Goal: Task Accomplishment & Management: Use online tool/utility

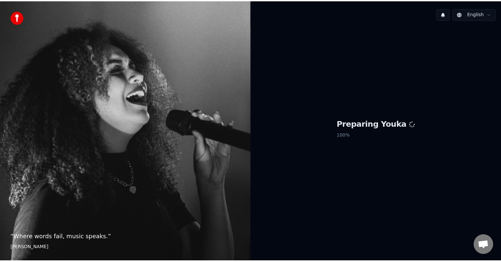
scroll to position [377, 0]
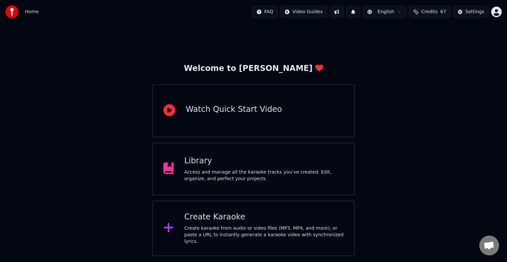
click at [220, 166] on div "Library" at bounding box center [263, 161] width 159 height 11
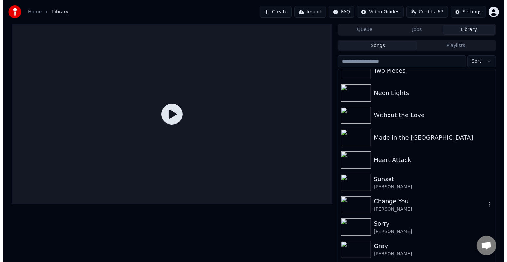
scroll to position [7692, 0]
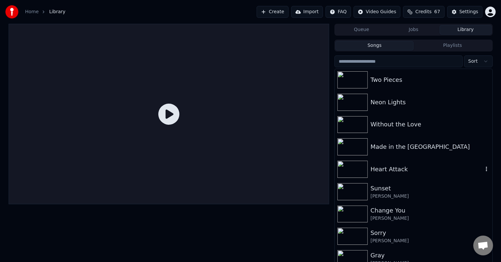
click at [413, 165] on div "Heart Attack" at bounding box center [426, 169] width 112 height 9
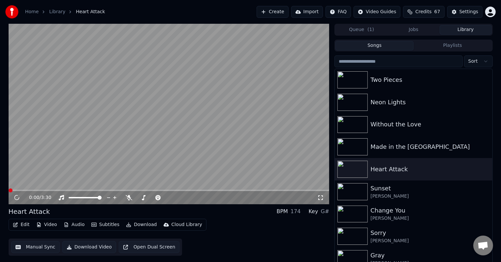
click at [21, 227] on button "Edit" at bounding box center [21, 224] width 22 height 9
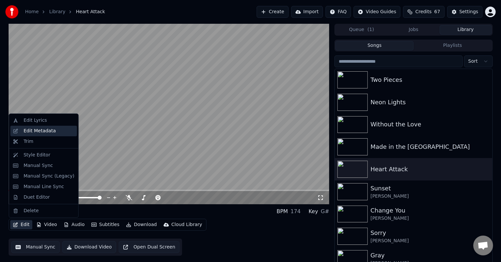
click at [41, 131] on div "Edit Metadata" at bounding box center [39, 131] width 32 height 7
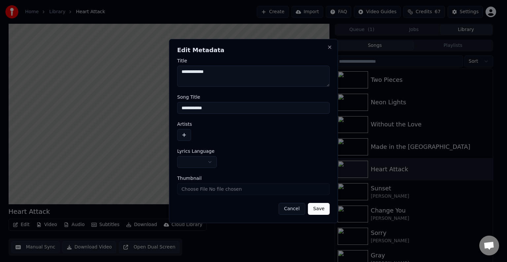
type textarea "**********"
click at [184, 136] on button "button" at bounding box center [184, 135] width 14 height 12
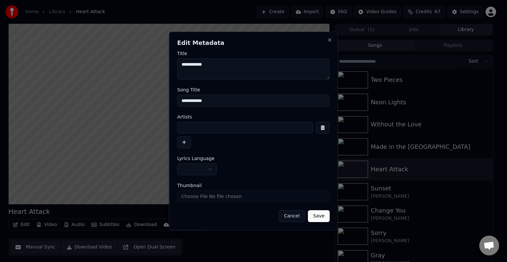
click at [201, 129] on input at bounding box center [245, 128] width 136 height 12
type input "**********"
click at [201, 168] on button "button" at bounding box center [197, 169] width 40 height 12
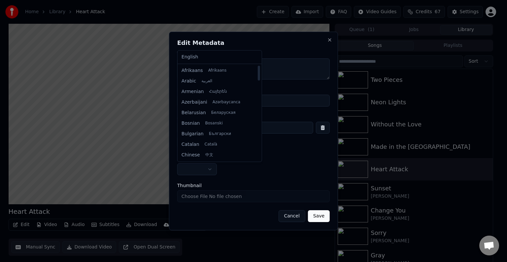
select select "**"
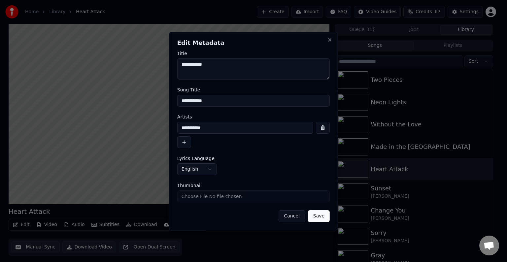
click at [319, 213] on button "Save" at bounding box center [319, 216] width 22 height 12
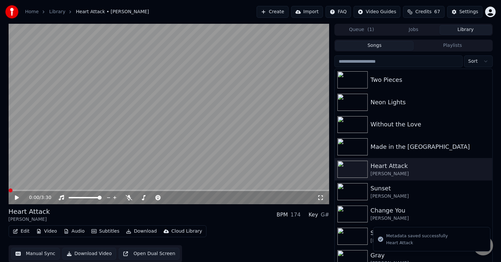
click at [26, 228] on button "Edit" at bounding box center [21, 231] width 22 height 9
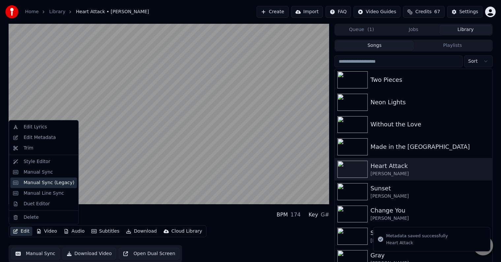
click at [39, 184] on div "Manual Sync (Legacy)" at bounding box center [48, 182] width 51 height 7
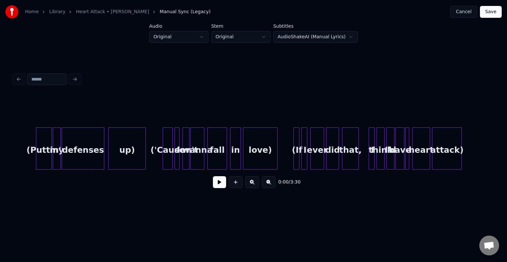
click at [235, 188] on button at bounding box center [236, 182] width 14 height 12
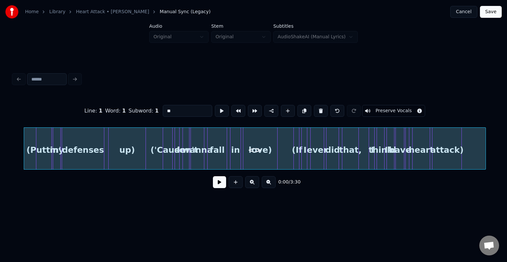
click at [483, 169] on div "(Puttin' my defenses up) ('Cause I don't wanna fall in love) (If I ever did tha…" at bounding box center [253, 148] width 480 height 42
click at [494, 169] on div "Line : 1 Word : 1 Subword : 1 ** Preserve Vocals 0:00 / 3:30" at bounding box center [253, 132] width 485 height 131
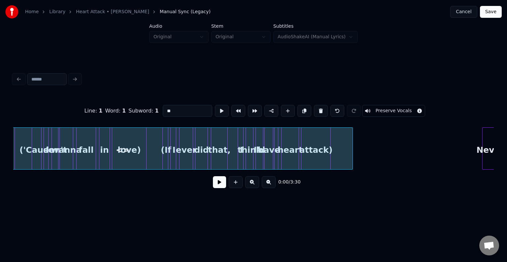
scroll to position [0, 132]
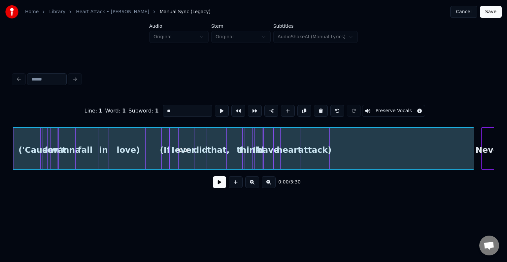
click at [472, 158] on div at bounding box center [472, 149] width 2 height 42
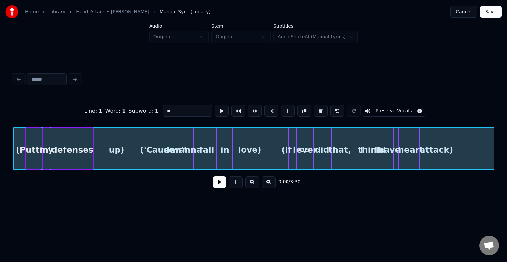
click at [378, 106] on button "Preserve Vocals" at bounding box center [393, 111] width 63 height 12
drag, startPoint x: 183, startPoint y: 108, endPoint x: 148, endPoint y: 109, distance: 34.7
click at [148, 109] on div "Line : 1 Word : 1 Subword : 1 ** Preserve Vocals" at bounding box center [253, 110] width 480 height 33
click at [214, 188] on button at bounding box center [219, 182] width 13 height 12
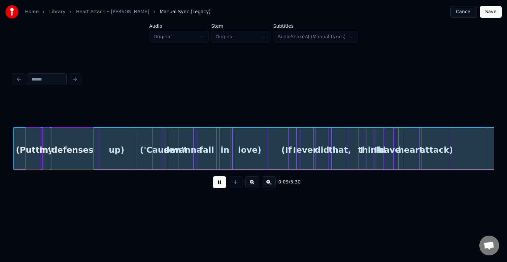
scroll to position [0, 491]
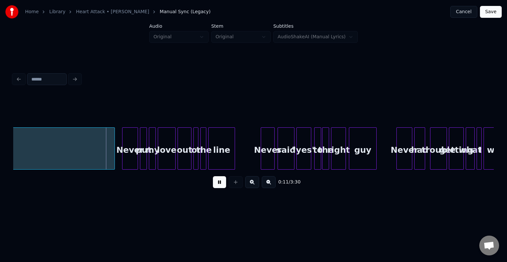
click at [219, 187] on button at bounding box center [219, 182] width 13 height 12
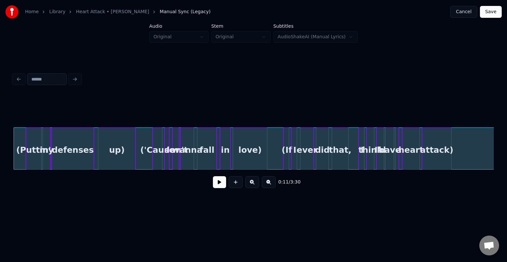
scroll to position [0, 0]
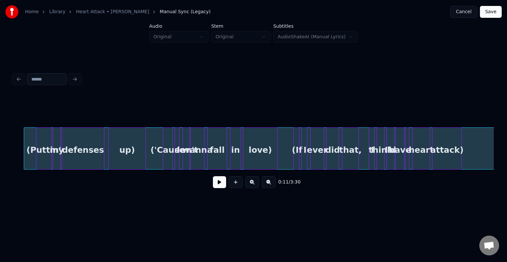
drag, startPoint x: 33, startPoint y: 172, endPoint x: 55, endPoint y: 168, distance: 22.2
click at [62, 165] on div "a heart attack) (If I ever did that, I think I'd have don't wanna fall in love)…" at bounding box center [253, 148] width 480 height 42
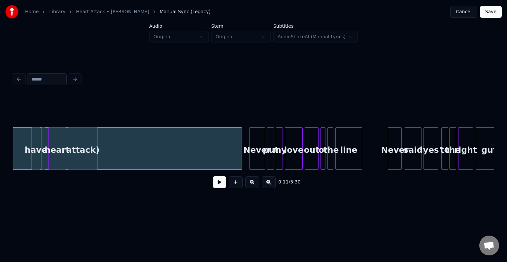
scroll to position [0, 252]
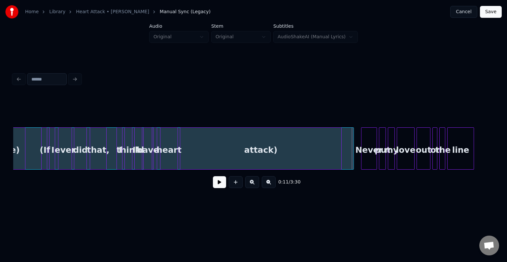
click at [340, 163] on div at bounding box center [340, 149] width 2 height 42
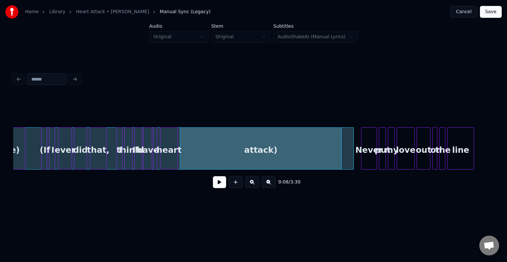
click at [220, 182] on button at bounding box center [219, 182] width 13 height 12
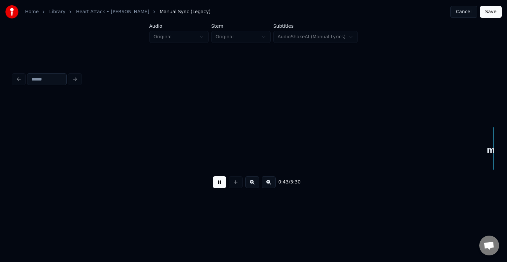
scroll to position [0, 2174]
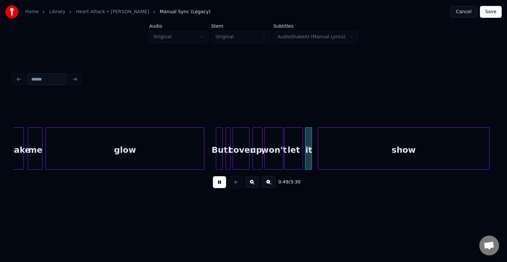
click at [202, 149] on div at bounding box center [203, 149] width 2 height 42
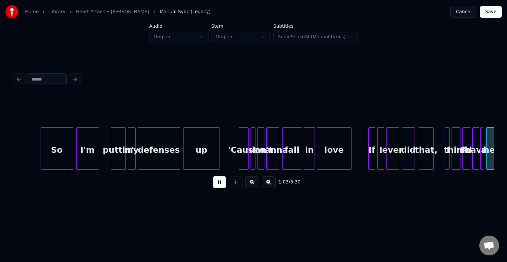
scroll to position [0, 3135]
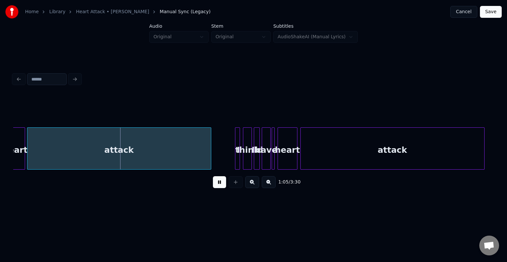
click at [202, 149] on div "attack" at bounding box center [118, 150] width 183 height 45
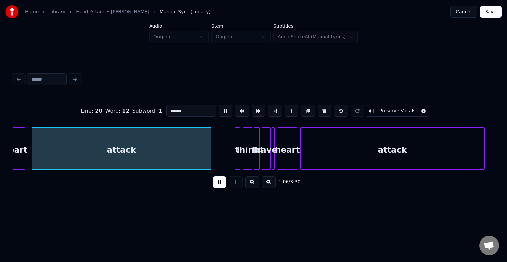
click at [32, 154] on div at bounding box center [33, 149] width 2 height 42
click at [28, 157] on div at bounding box center [29, 149] width 2 height 42
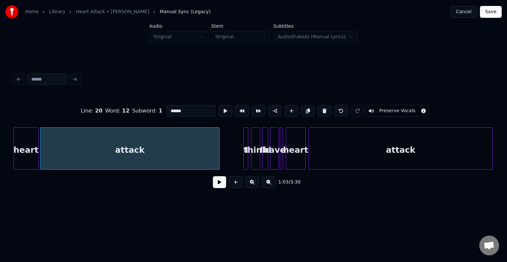
click at [220, 186] on button at bounding box center [219, 182] width 13 height 12
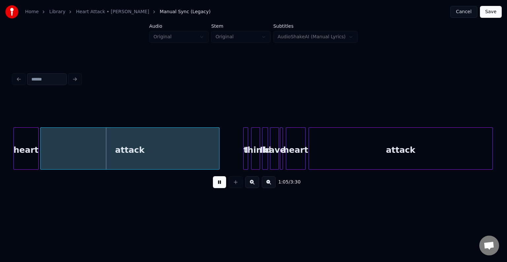
click at [28, 159] on div "heart" at bounding box center [26, 150] width 24 height 45
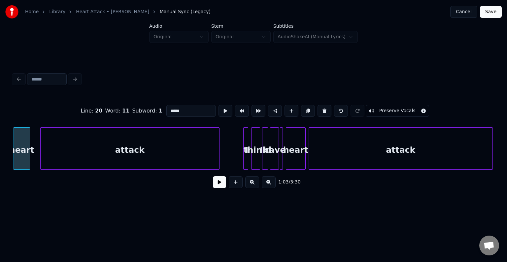
click at [29, 158] on div at bounding box center [29, 149] width 2 height 42
click at [32, 155] on div at bounding box center [33, 149] width 2 height 42
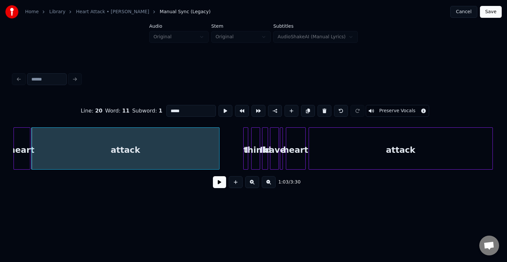
click at [219, 186] on button at bounding box center [219, 182] width 13 height 12
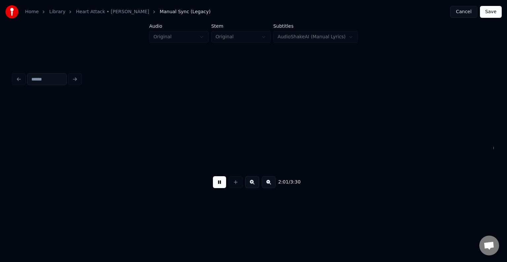
scroll to position [0, 6009]
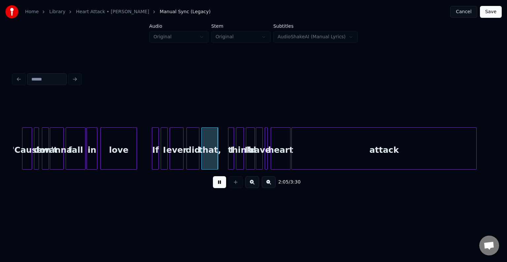
click at [219, 186] on button at bounding box center [219, 182] width 13 height 12
click at [220, 179] on button at bounding box center [219, 182] width 13 height 12
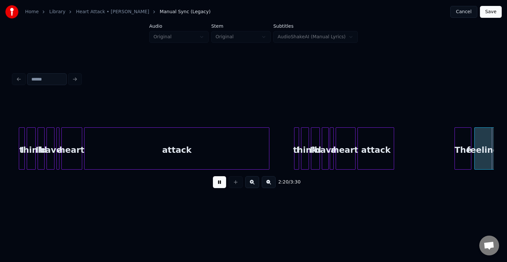
scroll to position [0, 6969]
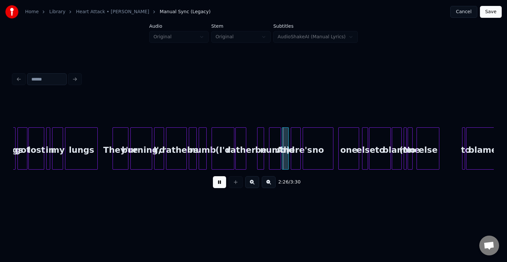
click at [220, 179] on button at bounding box center [219, 182] width 13 height 12
click at [273, 145] on div "numb)" at bounding box center [274, 150] width 11 height 45
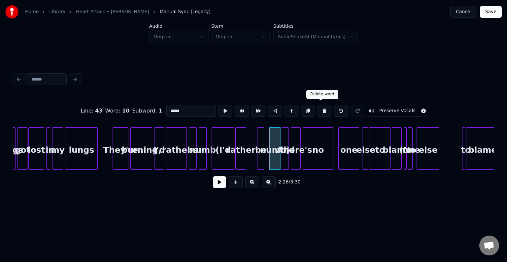
click at [318, 107] on button at bounding box center [324, 111] width 14 height 12
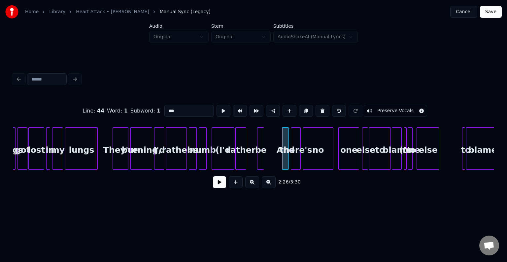
click at [318, 107] on button at bounding box center [322, 111] width 14 height 12
click at [333, 108] on button at bounding box center [339, 111] width 14 height 12
click at [260, 149] on div "be" at bounding box center [260, 150] width 7 height 45
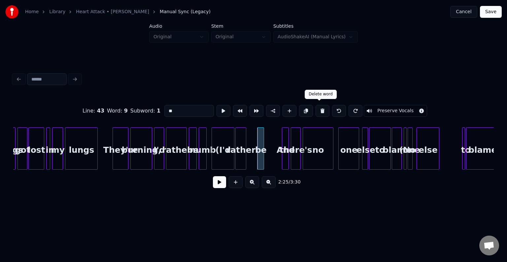
click at [319, 107] on button at bounding box center [322, 111] width 14 height 12
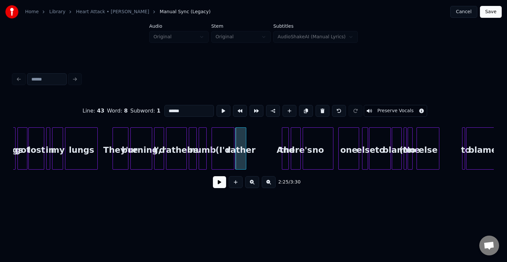
click at [319, 107] on button at bounding box center [322, 111] width 14 height 12
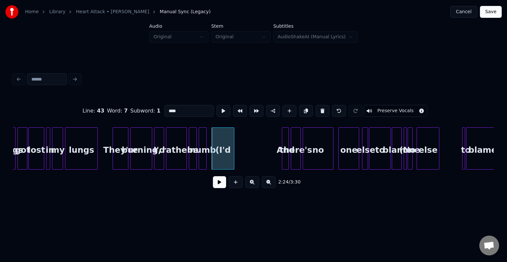
click at [319, 107] on button at bounding box center [322, 111] width 14 height 12
type input "****"
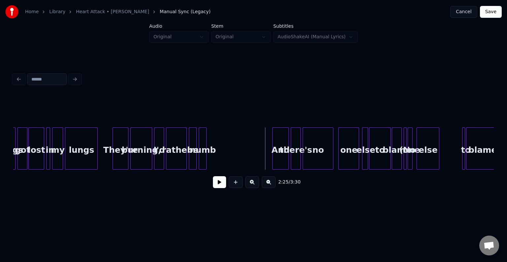
click at [273, 162] on div at bounding box center [273, 149] width 2 height 42
click at [216, 182] on button at bounding box center [219, 182] width 13 height 12
click at [227, 221] on html "Home Library Heart Attack • [PERSON_NAME] Manual Sync (Legacy) Cancel Save Audi…" at bounding box center [253, 110] width 507 height 221
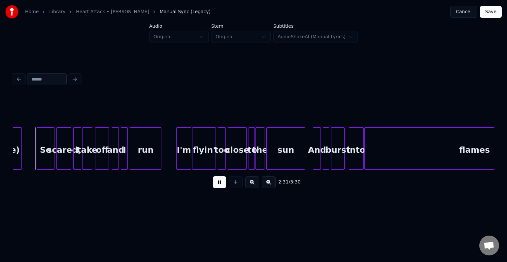
click at [213, 184] on button at bounding box center [219, 182] width 13 height 12
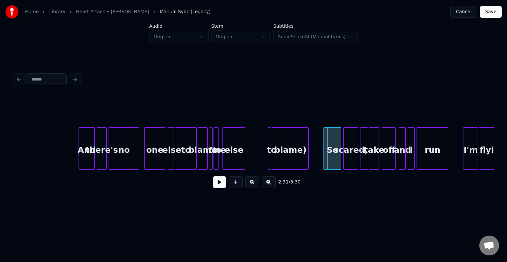
scroll to position [0, 7159]
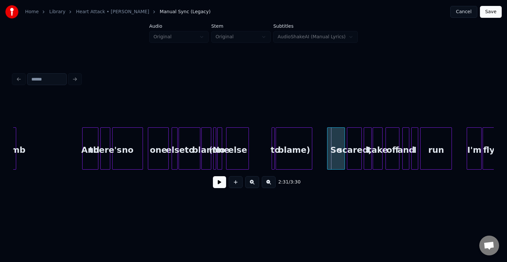
click at [290, 153] on div "blame)" at bounding box center [294, 150] width 36 height 45
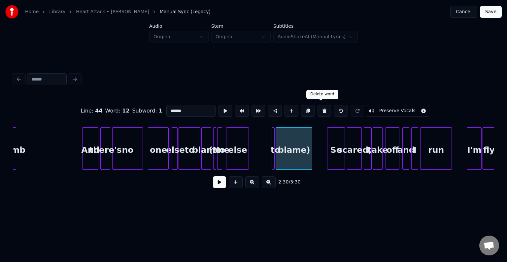
click at [320, 108] on button at bounding box center [324, 111] width 14 height 12
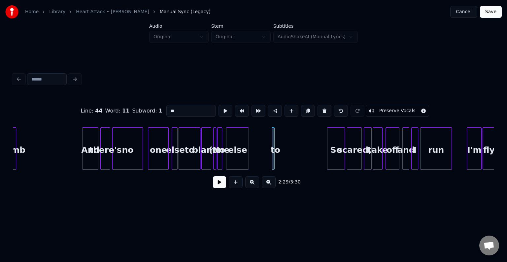
click at [320, 108] on button at bounding box center [324, 111] width 14 height 12
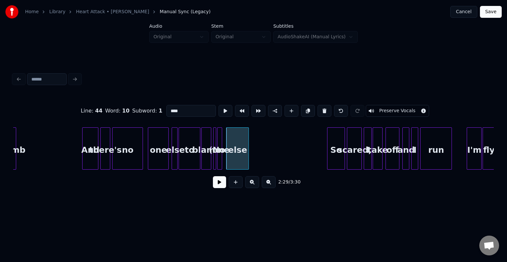
click at [320, 108] on button at bounding box center [324, 111] width 14 height 12
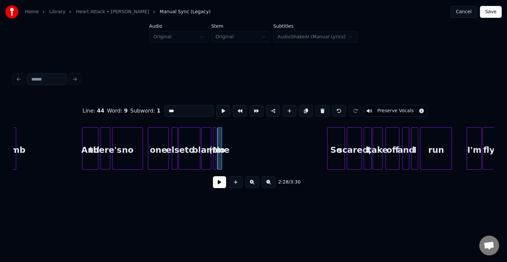
click at [320, 108] on button at bounding box center [322, 111] width 14 height 12
type input "*****"
click at [221, 184] on button at bounding box center [219, 182] width 13 height 12
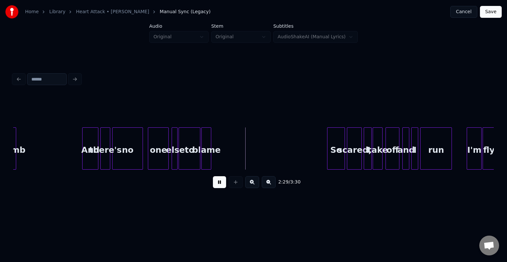
click at [221, 184] on button at bounding box center [219, 182] width 13 height 12
click at [220, 187] on button at bounding box center [219, 182] width 13 height 12
click at [280, 157] on div "blame" at bounding box center [280, 150] width 9 height 45
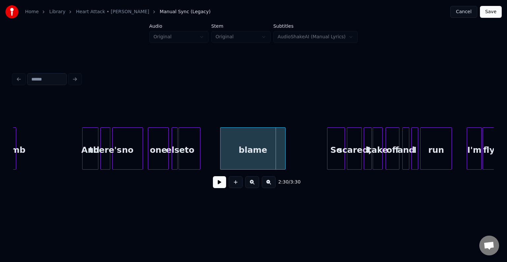
click at [222, 157] on div at bounding box center [221, 149] width 2 height 42
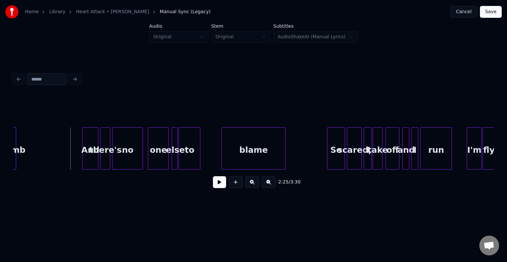
click at [218, 186] on button at bounding box center [219, 182] width 13 height 12
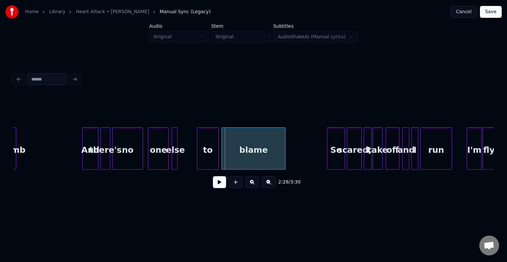
click at [208, 148] on div "to" at bounding box center [207, 150] width 21 height 45
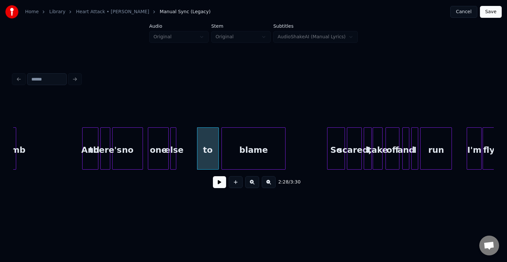
click at [176, 162] on div "else" at bounding box center [173, 150] width 7 height 45
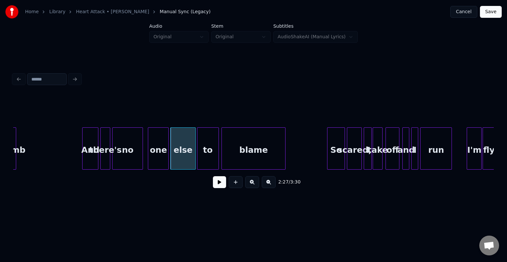
click at [193, 159] on div at bounding box center [194, 149] width 2 height 42
click at [219, 186] on button at bounding box center [219, 182] width 13 height 12
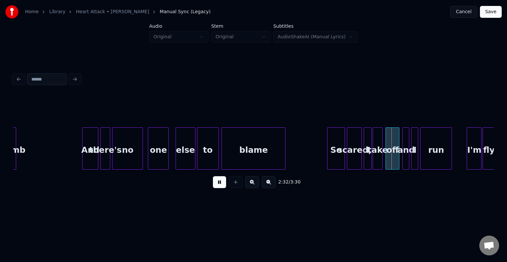
click at [176, 158] on div at bounding box center [177, 149] width 2 height 42
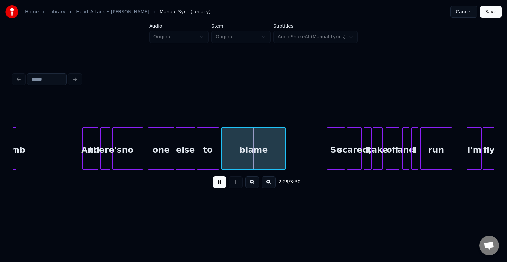
click at [173, 158] on div at bounding box center [173, 149] width 2 height 42
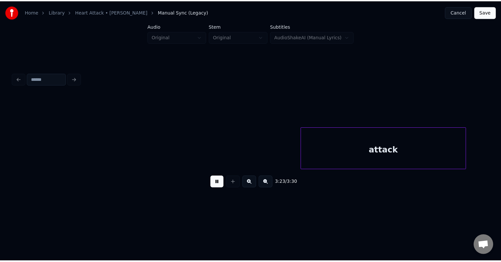
scroll to position [0, 9953]
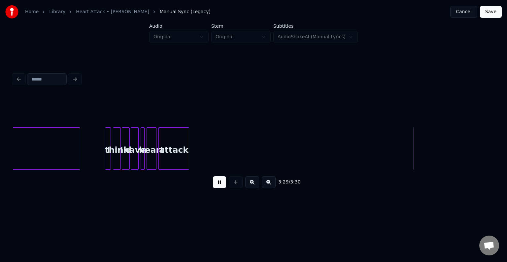
click at [494, 9] on button "Save" at bounding box center [490, 12] width 22 height 12
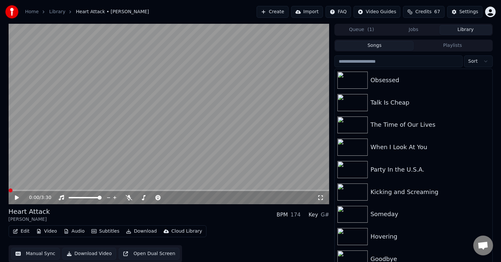
click at [13, 198] on div "0:00 / 3:30" at bounding box center [169, 197] width 316 height 7
click at [16, 197] on icon at bounding box center [17, 197] width 4 height 5
click at [138, 231] on button "Download" at bounding box center [141, 231] width 36 height 9
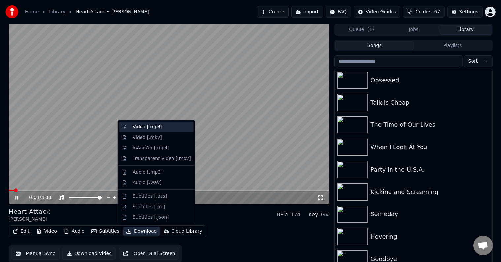
click at [141, 125] on div "Video [.mp4]" at bounding box center [148, 127] width 30 height 7
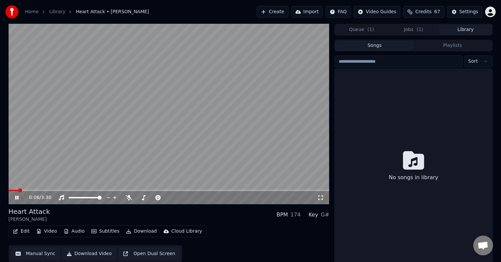
click at [468, 29] on button "Library" at bounding box center [466, 30] width 52 height 10
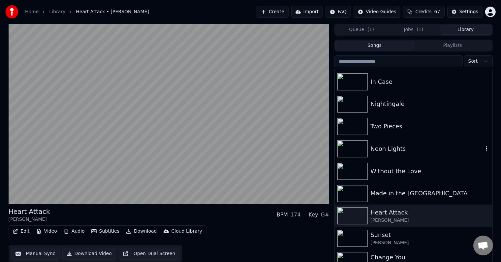
scroll to position [7646, 0]
click at [421, 196] on div "Made in the [GEOGRAPHIC_DATA]" at bounding box center [426, 192] width 112 height 9
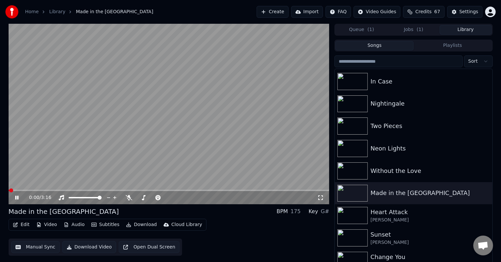
click at [17, 198] on icon at bounding box center [16, 198] width 3 height 4
click at [468, 32] on button "Library" at bounding box center [466, 30] width 52 height 10
click at [414, 32] on button "Jobs ( 1 )" at bounding box center [413, 30] width 52 height 10
